Goal: Task Accomplishment & Management: Complete application form

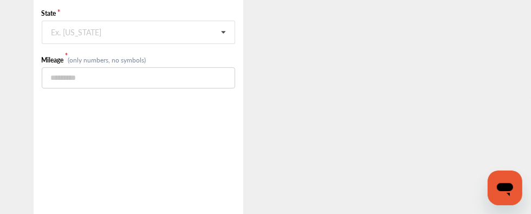
scroll to position [199, 0]
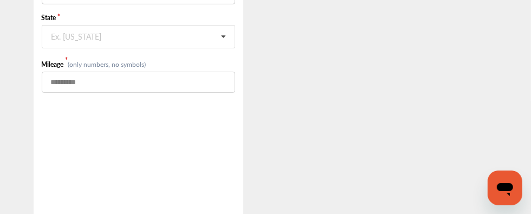
click at [191, 76] on input "number" at bounding box center [139, 82] width 194 height 21
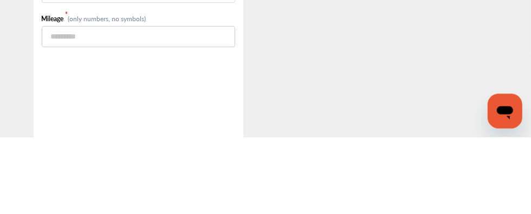
click at [266, 117] on div ".st0{fill:#00A993;} .st1{fill:#272B6B;} Hi Yossuf! We’re glad you’re here. Plea…" at bounding box center [138, 89] width 276 height 445
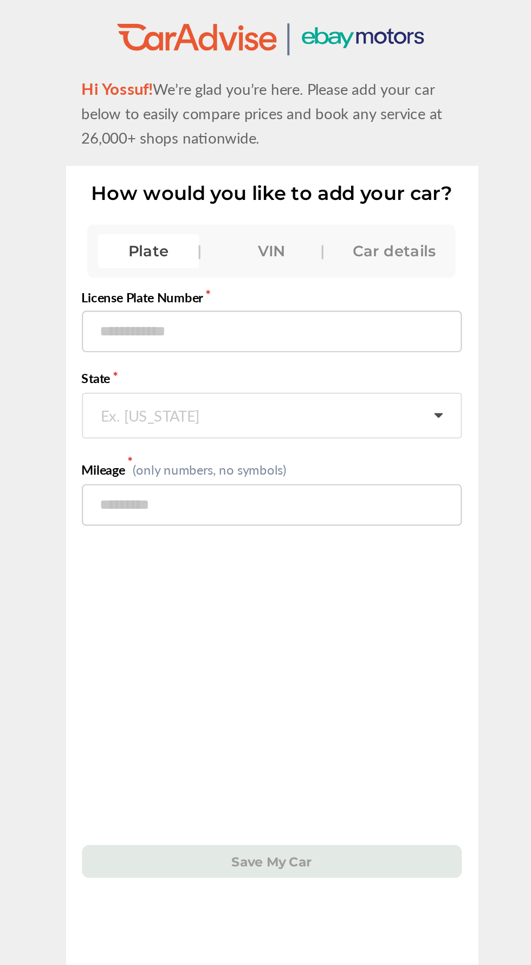
click at [177, 154] on label "License Plate Number" at bounding box center [139, 151] width 194 height 9
click at [173, 153] on label "License Plate Number" at bounding box center [139, 151] width 194 height 9
